Goal: Information Seeking & Learning: Learn about a topic

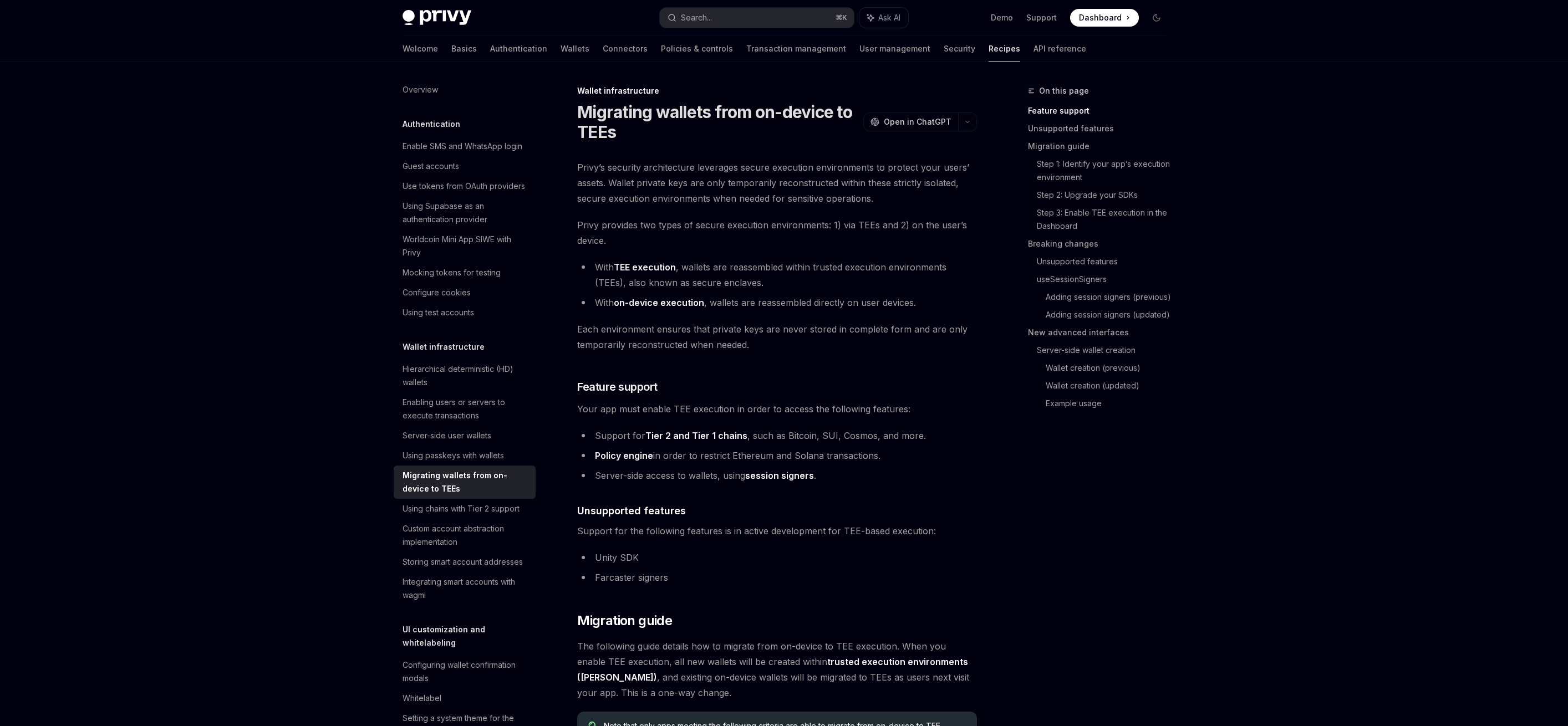
scroll to position [62, 0]
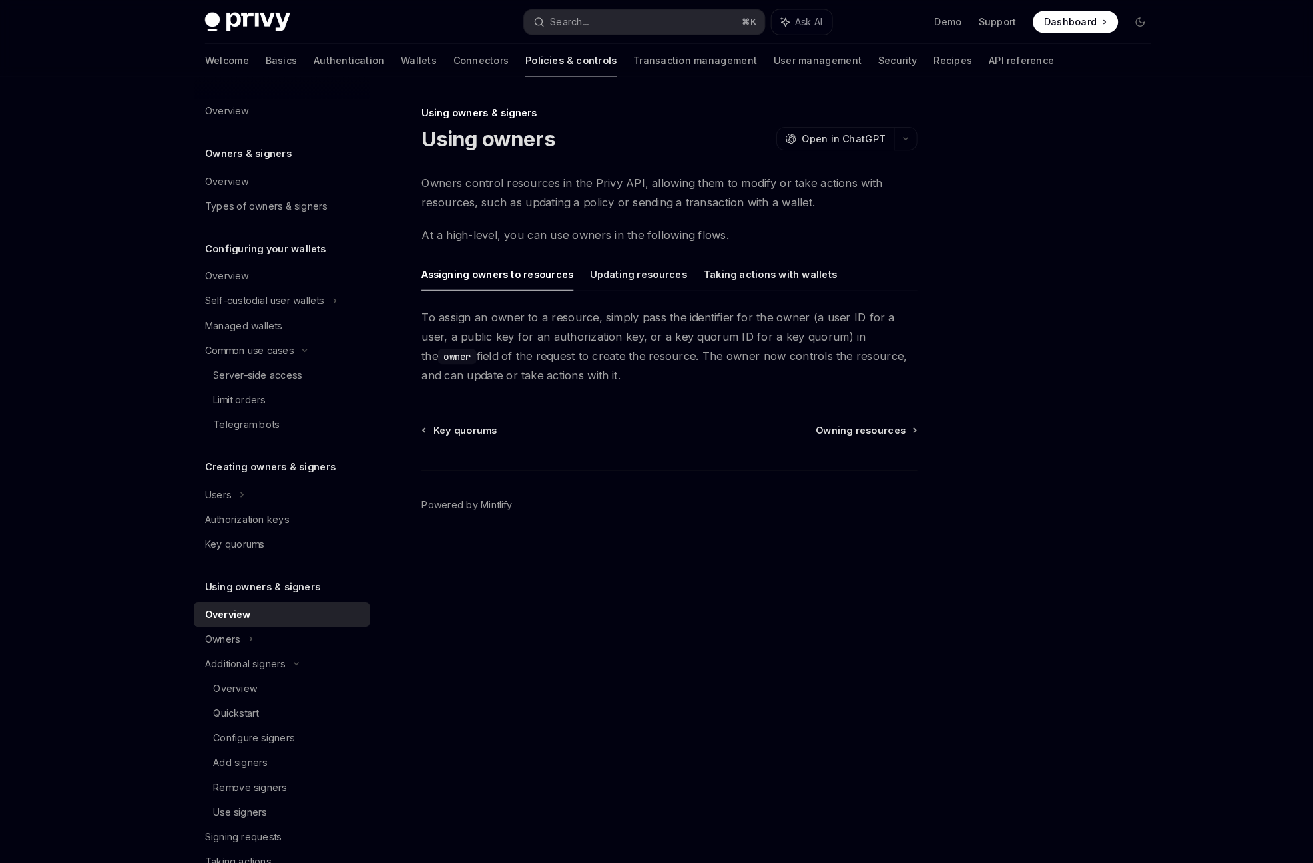
type textarea "*"
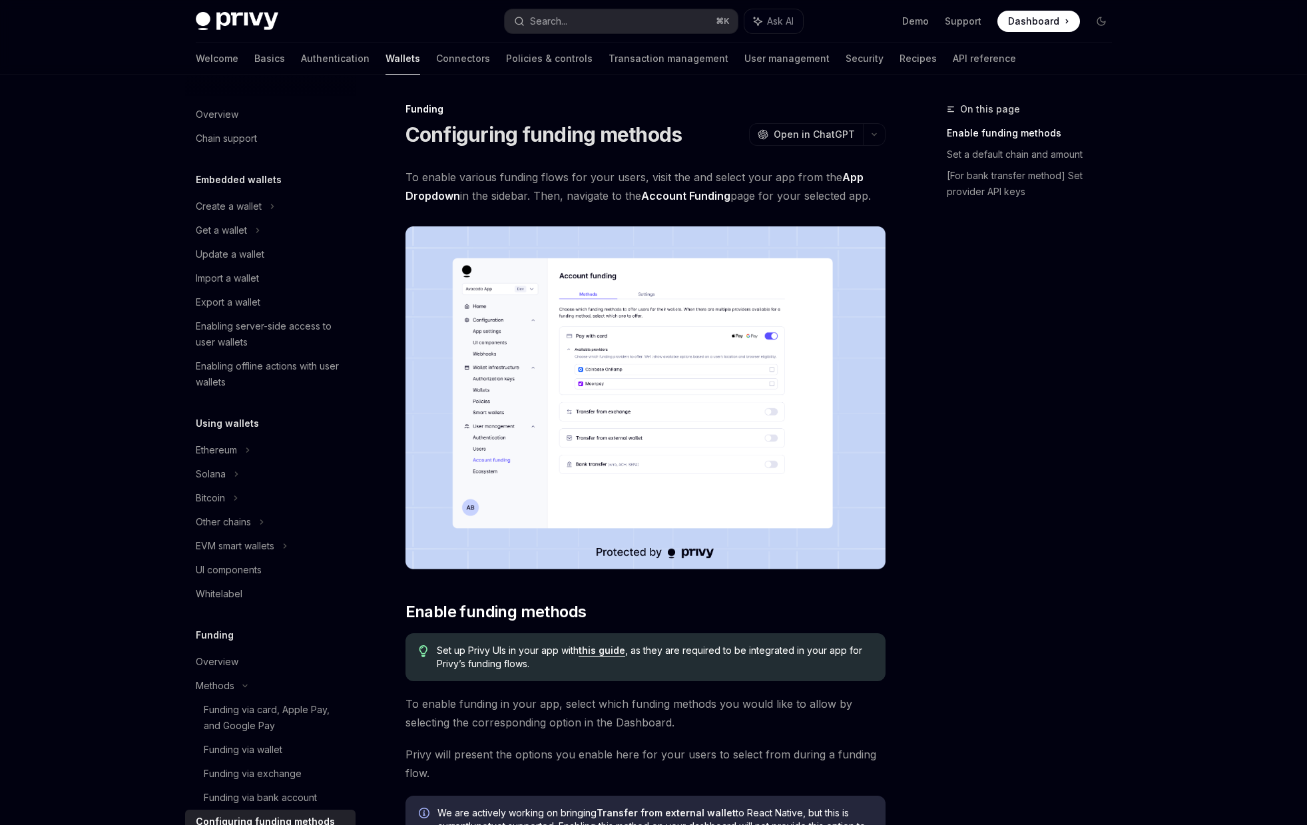
scroll to position [71, 0]
